Goal: Book appointment/travel/reservation

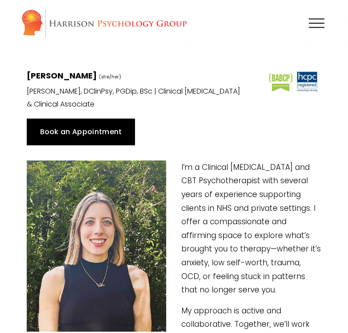
click at [117, 123] on link "Book an Appointment" at bounding box center [81, 132] width 108 height 27
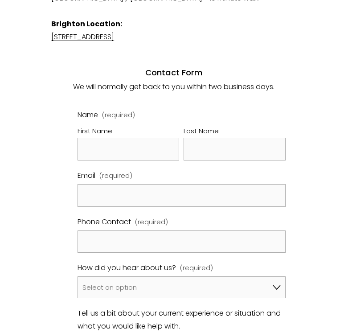
scroll to position [461, 0]
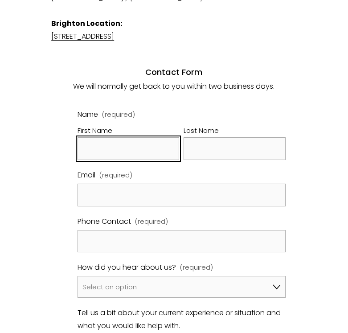
drag, startPoint x: 0, startPoint y: 0, endPoint x: 117, endPoint y: 123, distance: 170.0
click at [117, 137] on input "First Name" at bounding box center [129, 148] width 102 height 23
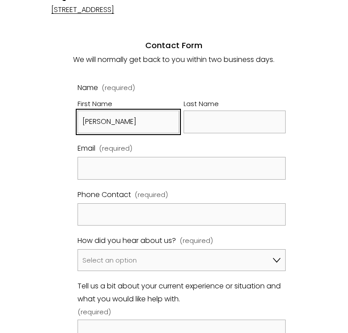
scroll to position [488, 0]
click at [133, 110] on input "Noah" at bounding box center [129, 121] width 102 height 23
type input "Ella"
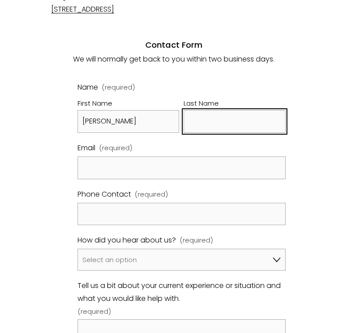
click at [235, 110] on input "Last Name" at bounding box center [235, 121] width 102 height 23
type input "Steciuk"
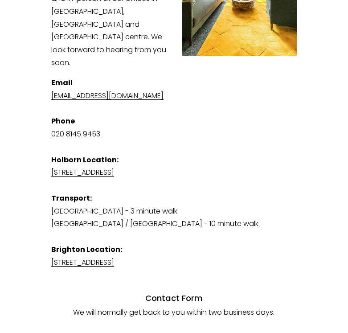
scroll to position [235, 0]
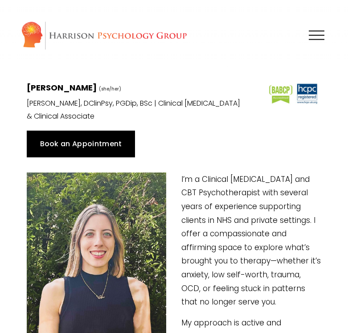
click at [105, 144] on link "Book an Appointment" at bounding box center [81, 144] width 108 height 27
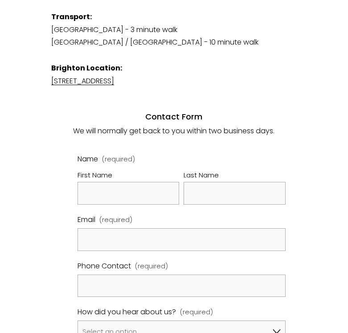
scroll to position [440, 0]
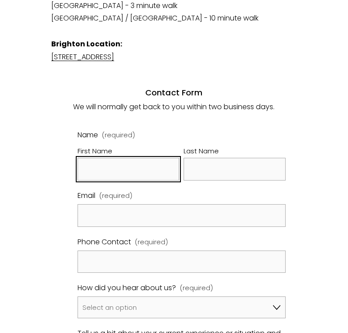
drag, startPoint x: 0, startPoint y: 0, endPoint x: 105, endPoint y: 143, distance: 177.0
click at [105, 158] on input "First Name" at bounding box center [129, 169] width 102 height 23
type input "Ella"
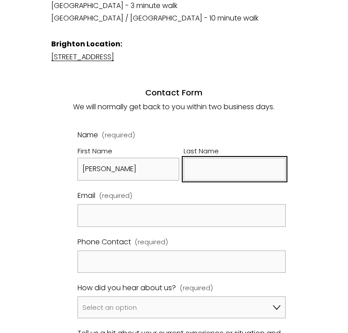
click at [239, 158] on input "Last Name" at bounding box center [235, 169] width 102 height 23
type input "Steciuk"
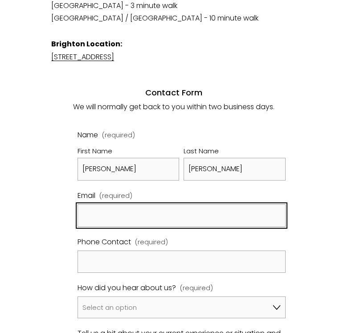
click at [210, 204] on input "Email (required)" at bounding box center [182, 215] width 209 height 23
type input "noahsdot@gmail.com"
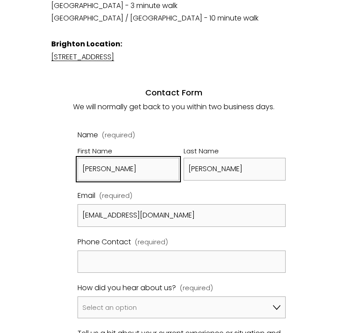
click at [114, 158] on input "Ella" at bounding box center [129, 169] width 102 height 23
type input "Noah"
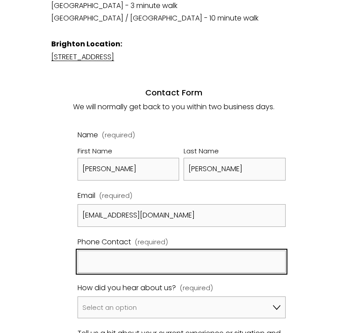
click at [153, 251] on input "Phone Contact (required)" at bounding box center [182, 262] width 209 height 23
type input "1"
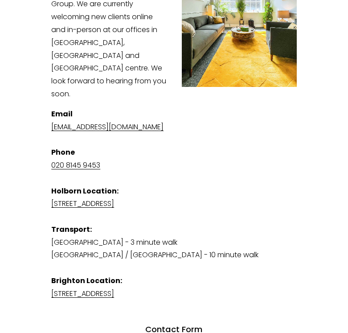
scroll to position [203, 0]
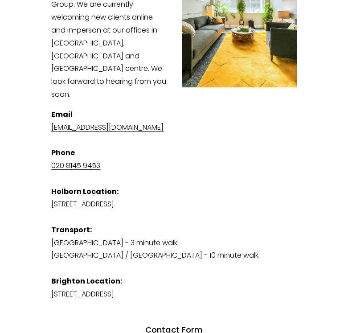
click at [153, 235] on p "Email admin@harrisonpsychologygroup.com Phone 020 8145 9453 Holborn Location: S…" at bounding box center [174, 204] width 246 height 193
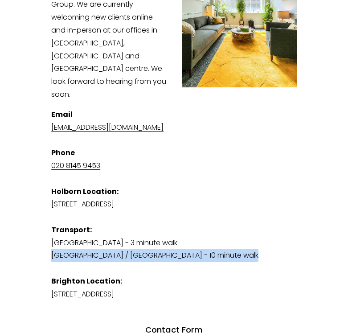
click at [153, 235] on p "Email admin@harrisonpsychologygroup.com Phone 020 8145 9453 Holborn Location: S…" at bounding box center [174, 204] width 246 height 193
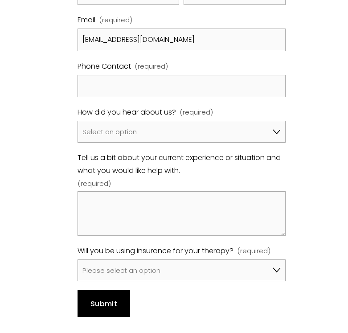
scroll to position [615, 0]
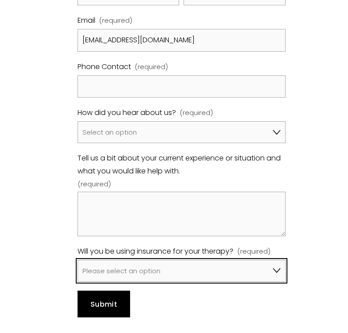
click at [137, 260] on select "Please select an option No, I won't be using insurance Yes, I will be using Avi…" at bounding box center [182, 271] width 209 height 22
select select "No, I won't be using insurance"
click at [78, 260] on select "Please select an option No, I won't be using insurance Yes, I will be using Avi…" at bounding box center [182, 271] width 209 height 22
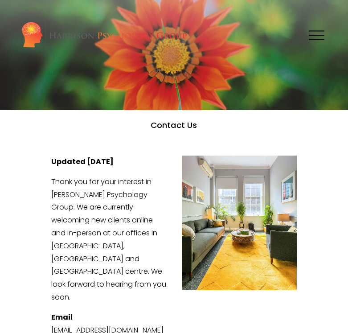
scroll to position [110, 0]
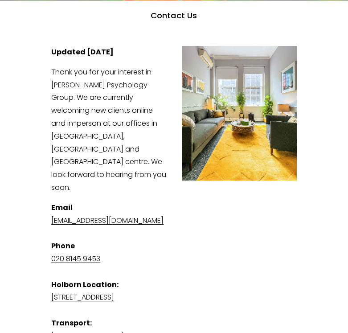
drag, startPoint x: 195, startPoint y: 195, endPoint x: 189, endPoint y: 196, distance: 6.7
click at [189, 202] on p "Email admin@harrisonpsychologygroup.com Phone 020 8145 9453 Holborn Location: S…" at bounding box center [174, 298] width 246 height 193
drag, startPoint x: 193, startPoint y: 198, endPoint x: 152, endPoint y: 199, distance: 41.0
click at [152, 202] on p "Email admin@harrisonpsychologygroup.com Phone 020 8145 9453 Holborn Location: S…" at bounding box center [174, 298] width 246 height 193
click at [152, 215] on link "[EMAIL_ADDRESS][DOMAIN_NAME]" at bounding box center [107, 220] width 112 height 10
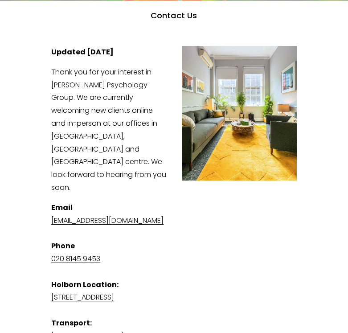
click at [102, 202] on p "Email admin@harrisonpsychologygroup.com Phone 020 8145 9453 Holborn Location: S…" at bounding box center [174, 298] width 246 height 193
click at [103, 215] on link "[EMAIL_ADDRESS][DOMAIN_NAME]" at bounding box center [107, 220] width 112 height 10
drag, startPoint x: 195, startPoint y: 198, endPoint x: 51, endPoint y: 192, distance: 144.6
click at [51, 192] on div "Updated 1st August 2025 Thank you for your interest in Harrison Psychology Grou…" at bounding box center [174, 244] width 261 height 413
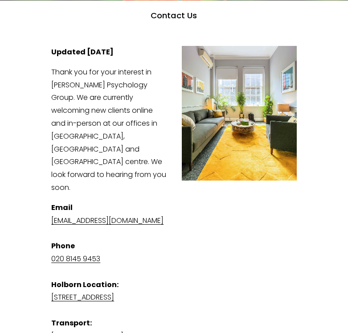
drag, startPoint x: 195, startPoint y: 200, endPoint x: 42, endPoint y: 201, distance: 152.5
copy link "[EMAIL_ADDRESS][DOMAIN_NAME]"
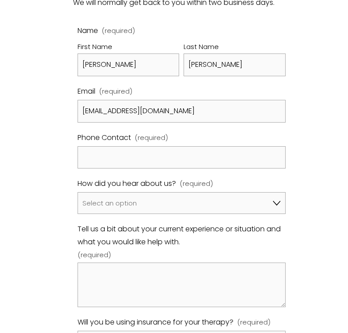
scroll to position [566, 0]
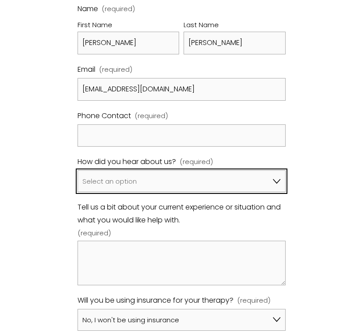
click at [221, 170] on select "Select an option Google A friend/family member told me about you I've been refe…" at bounding box center [182, 181] width 209 height 22
